Goal: Task Accomplishment & Management: Manage account settings

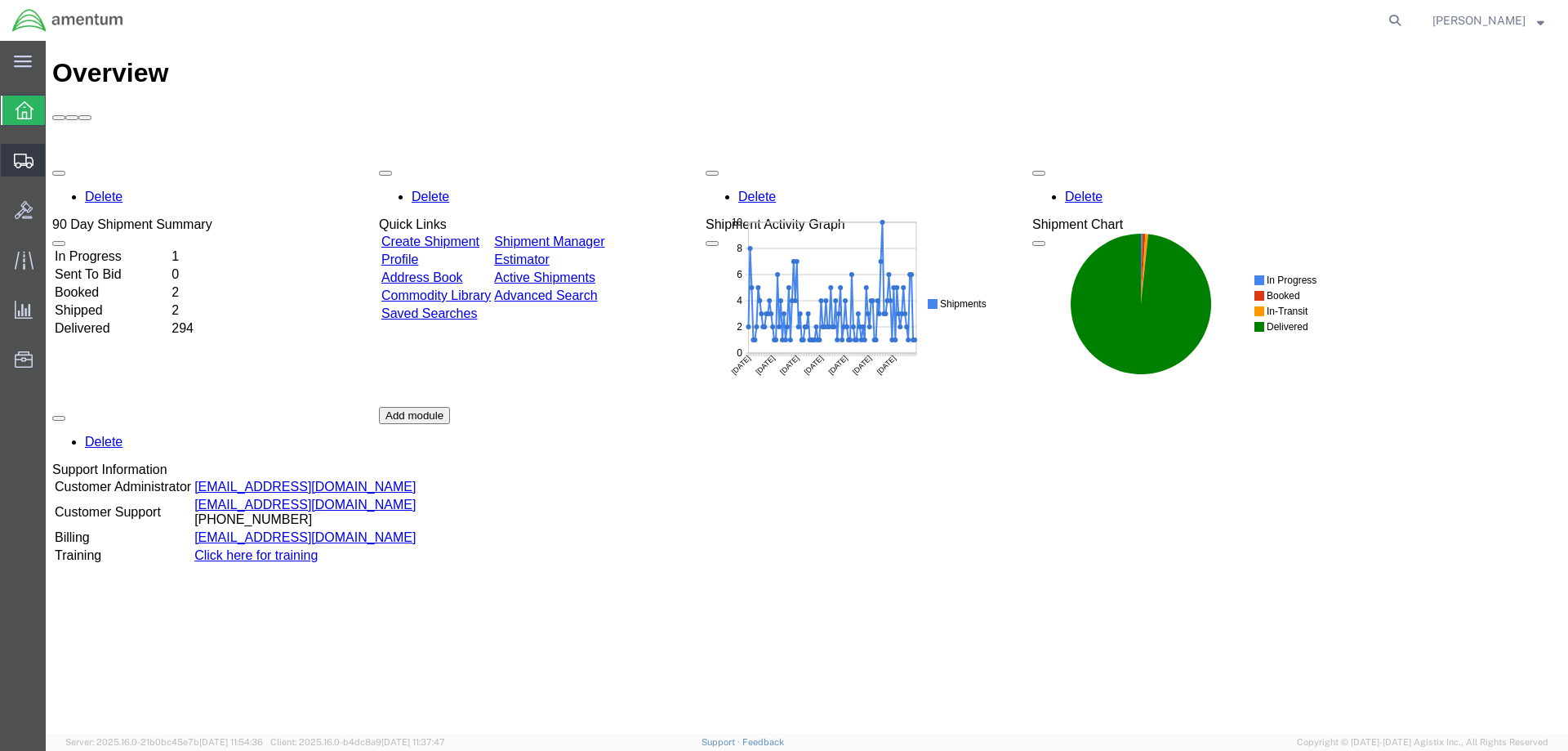
click at [56, 153] on span "Shipments" at bounding box center [50, 160] width 12 height 33
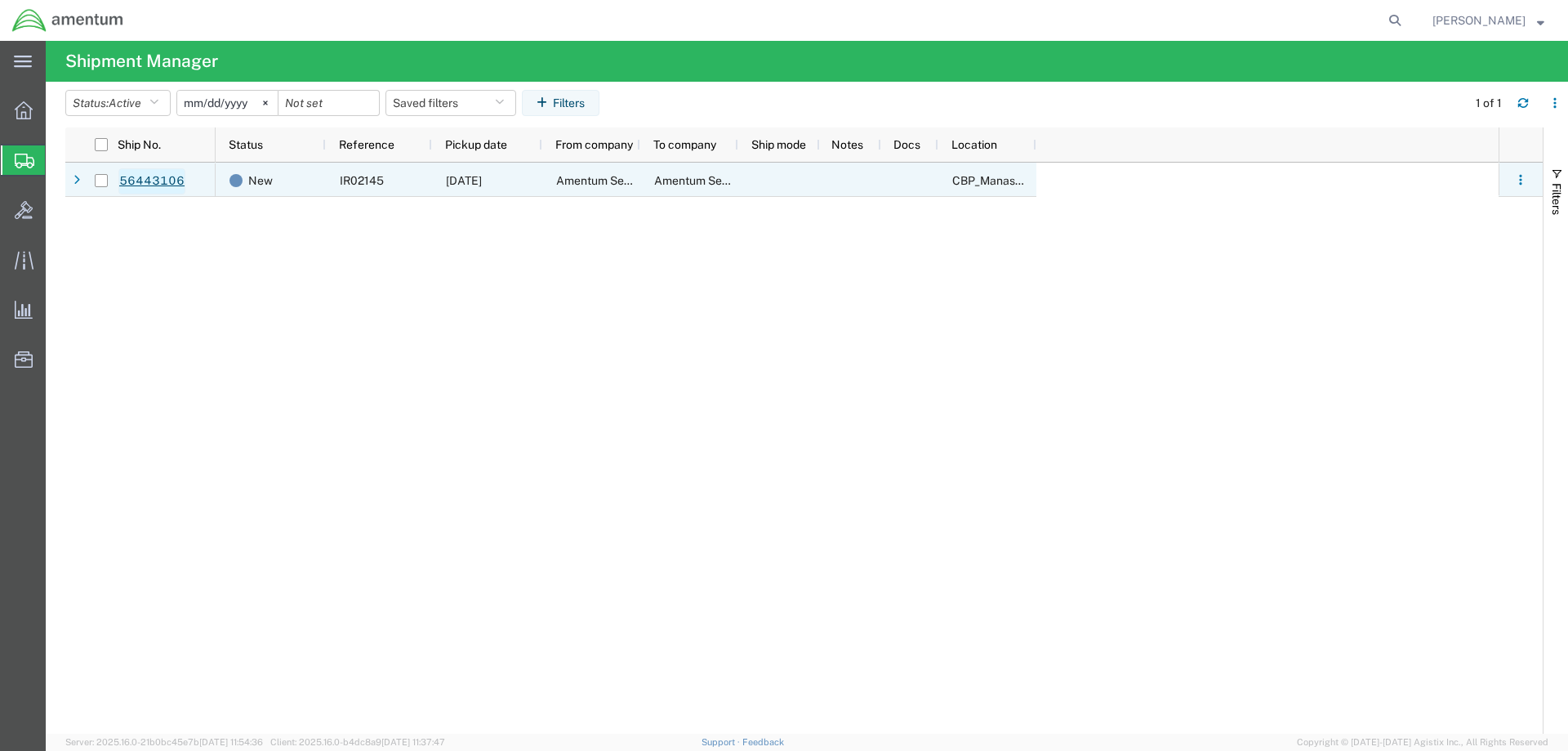
click at [158, 177] on link "56443106" at bounding box center [152, 180] width 67 height 26
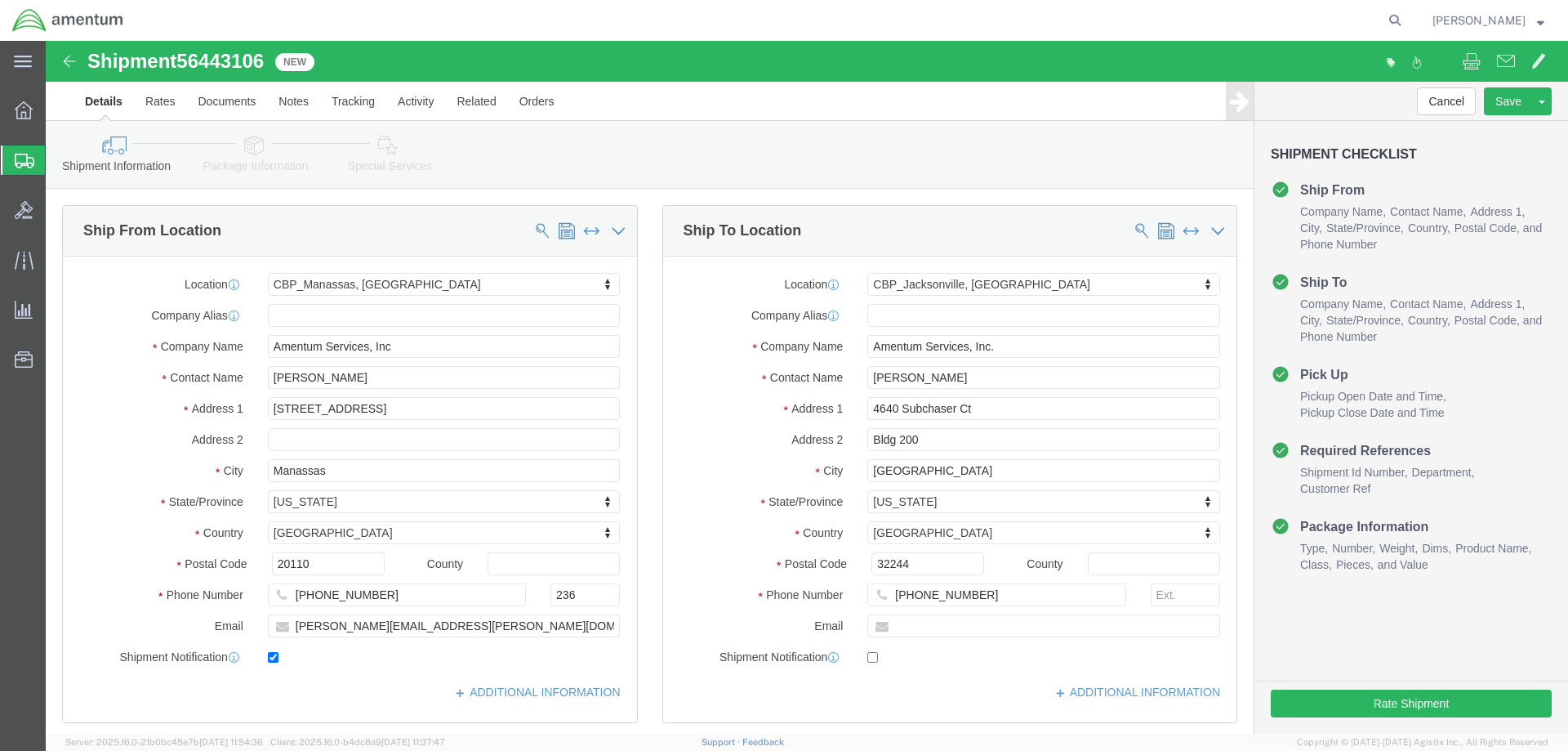
select select "49925"
select select "49917"
click button "Save"
